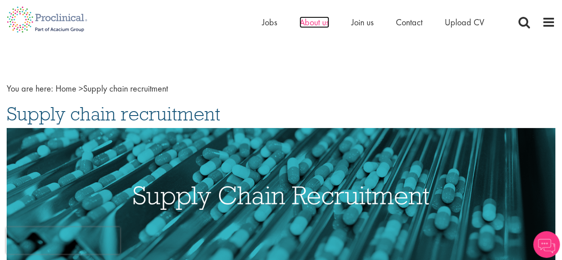
click at [320, 25] on span "About us" at bounding box center [314, 22] width 30 height 12
click at [270, 24] on span "Jobs" at bounding box center [269, 22] width 15 height 12
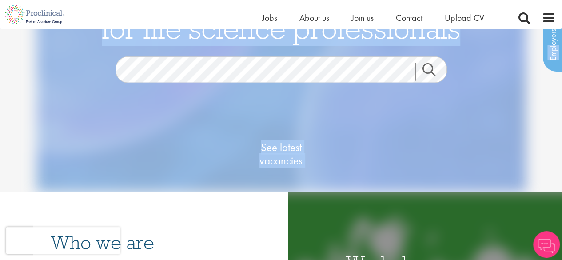
scroll to position [73, 0]
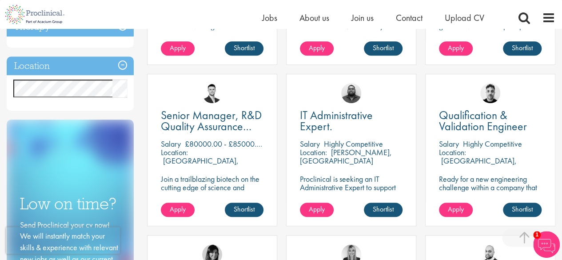
scroll to position [287, 0]
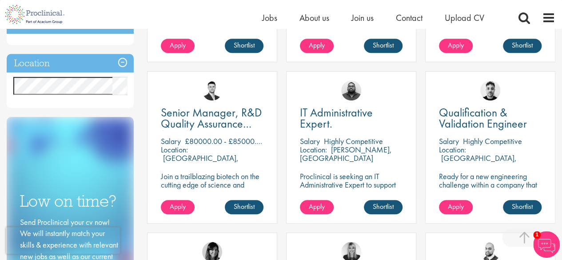
drag, startPoint x: 565, startPoint y: 33, endPoint x: 566, endPoint y: 100, distance: 67.5
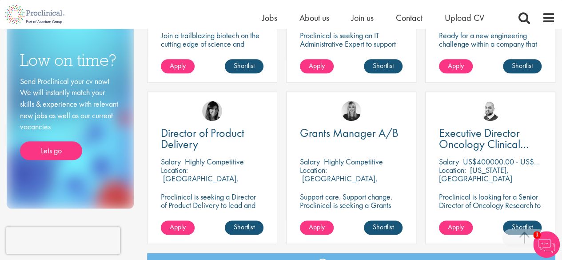
scroll to position [427, 0]
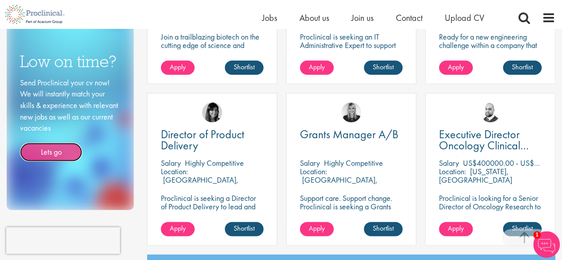
click at [76, 154] on link "Lets go" at bounding box center [51, 151] width 62 height 19
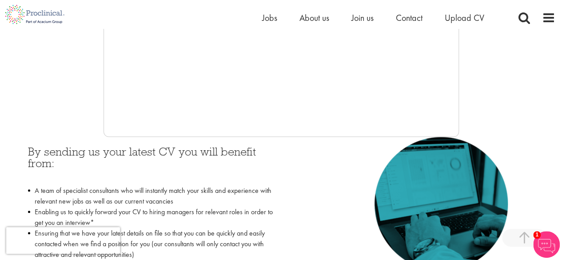
scroll to position [323, 0]
